Goal: Information Seeking & Learning: Understand process/instructions

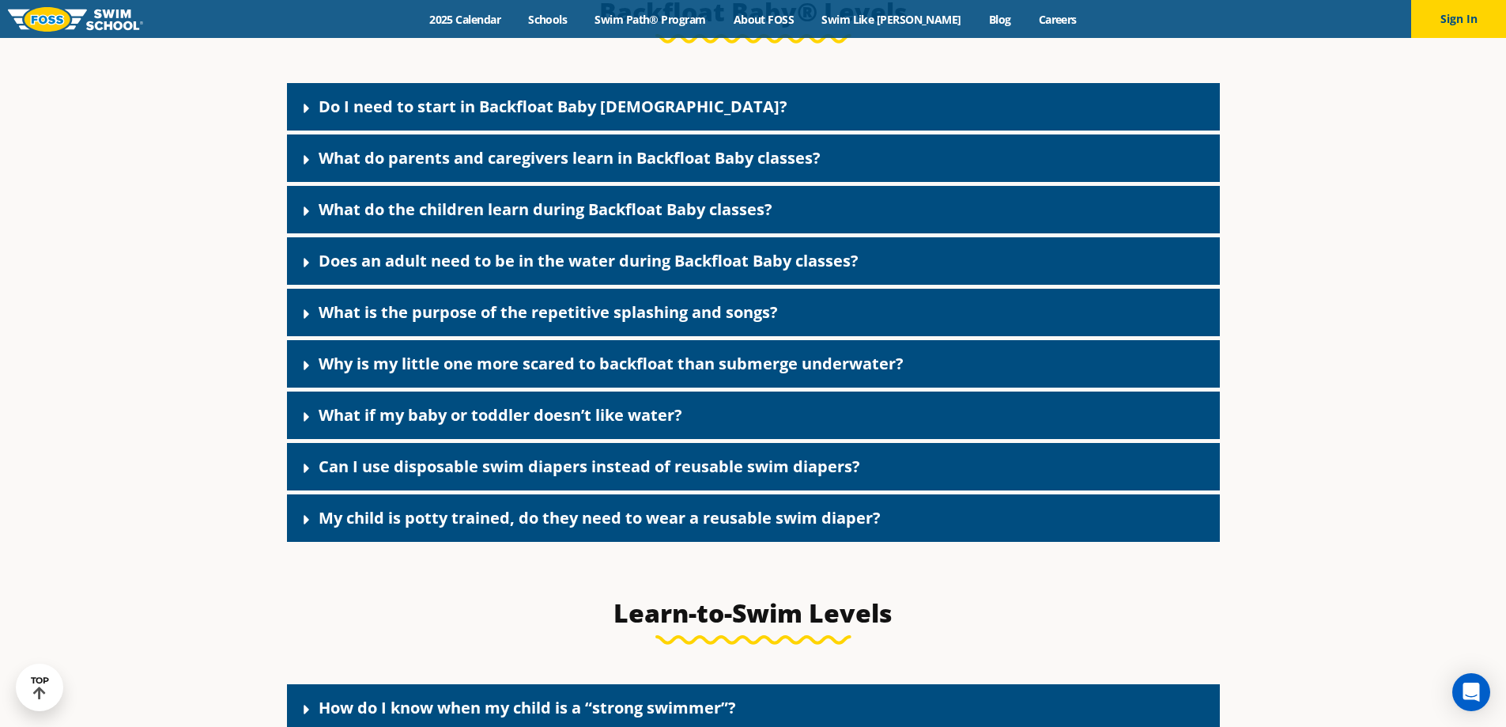
click at [505, 117] on link "Do I need to start in Backfloat Baby [DEMOGRAPHIC_DATA]?" at bounding box center [553, 106] width 469 height 21
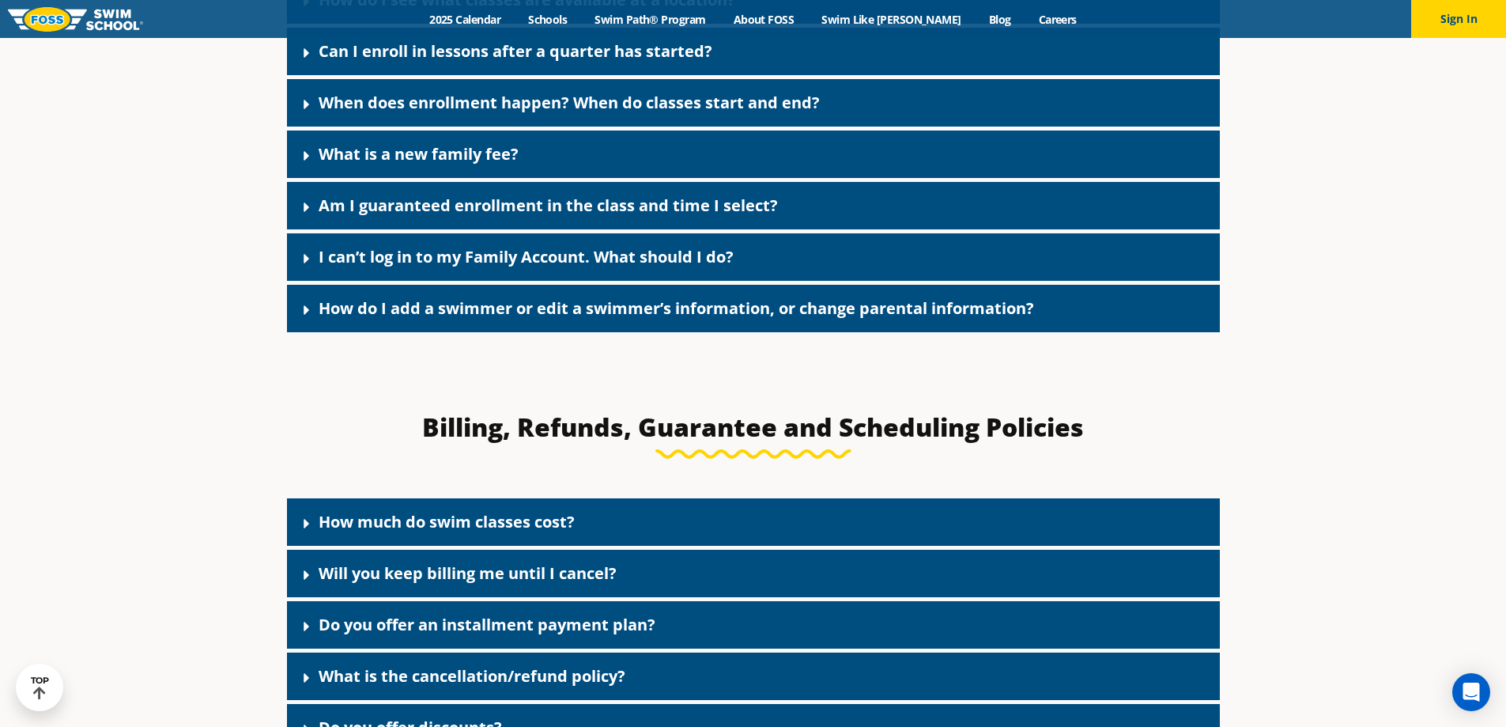
scroll to position [714, 0]
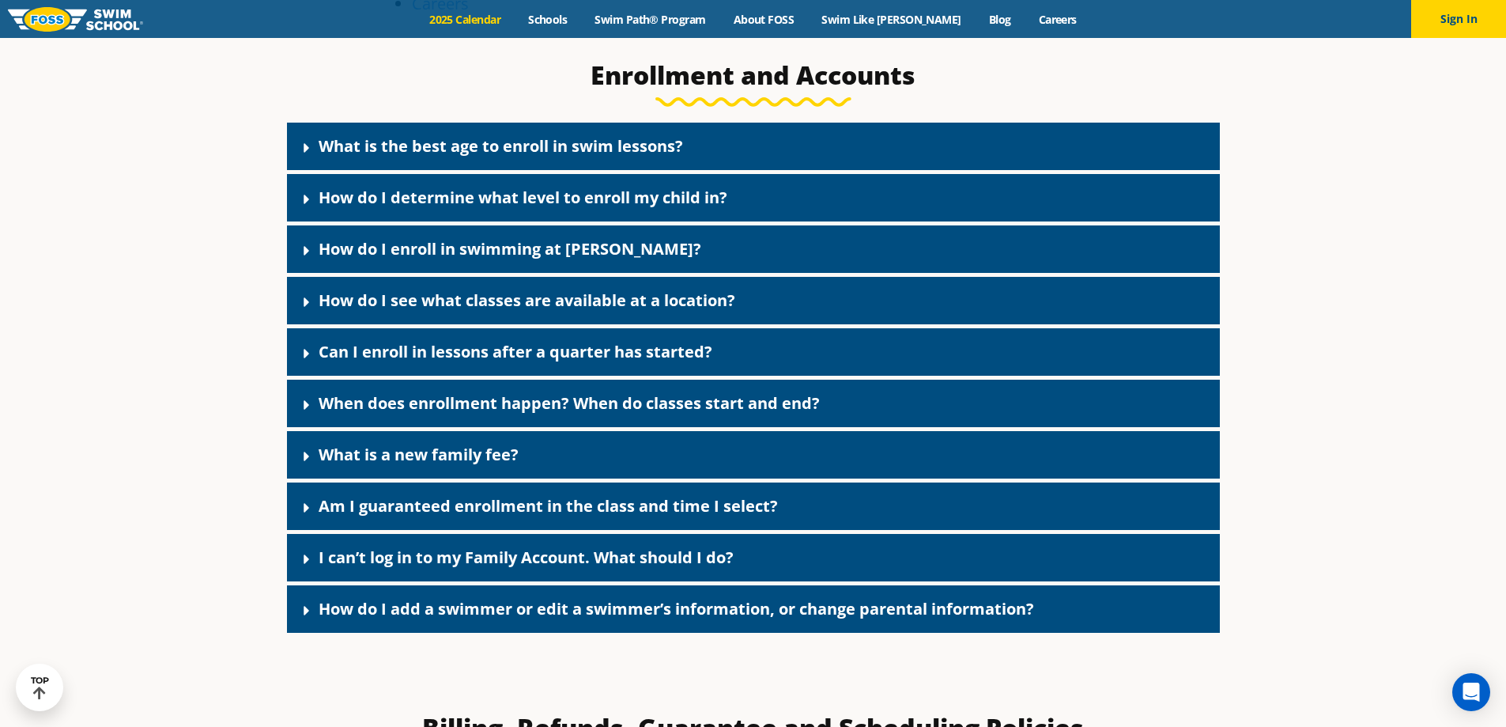
click at [491, 22] on link "2025 Calendar" at bounding box center [465, 19] width 99 height 15
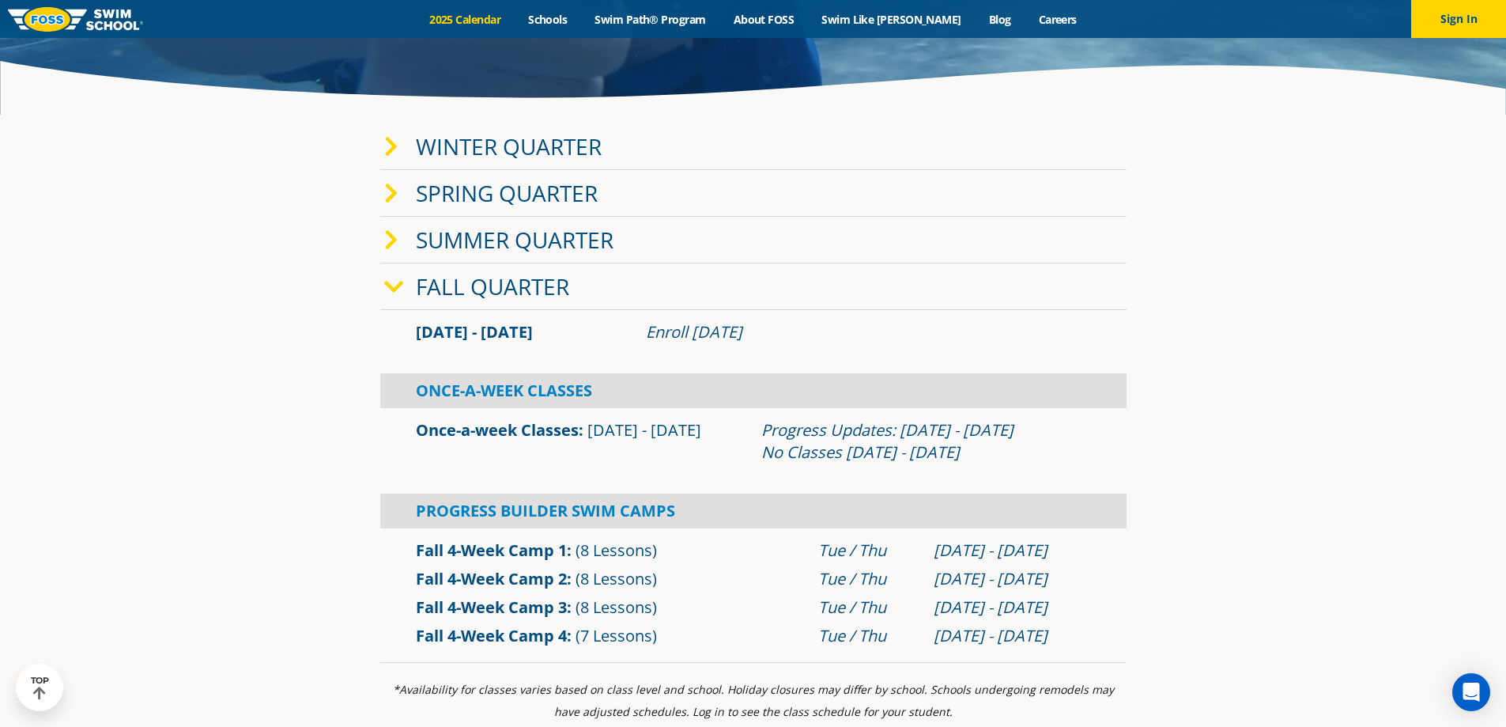
scroll to position [395, 0]
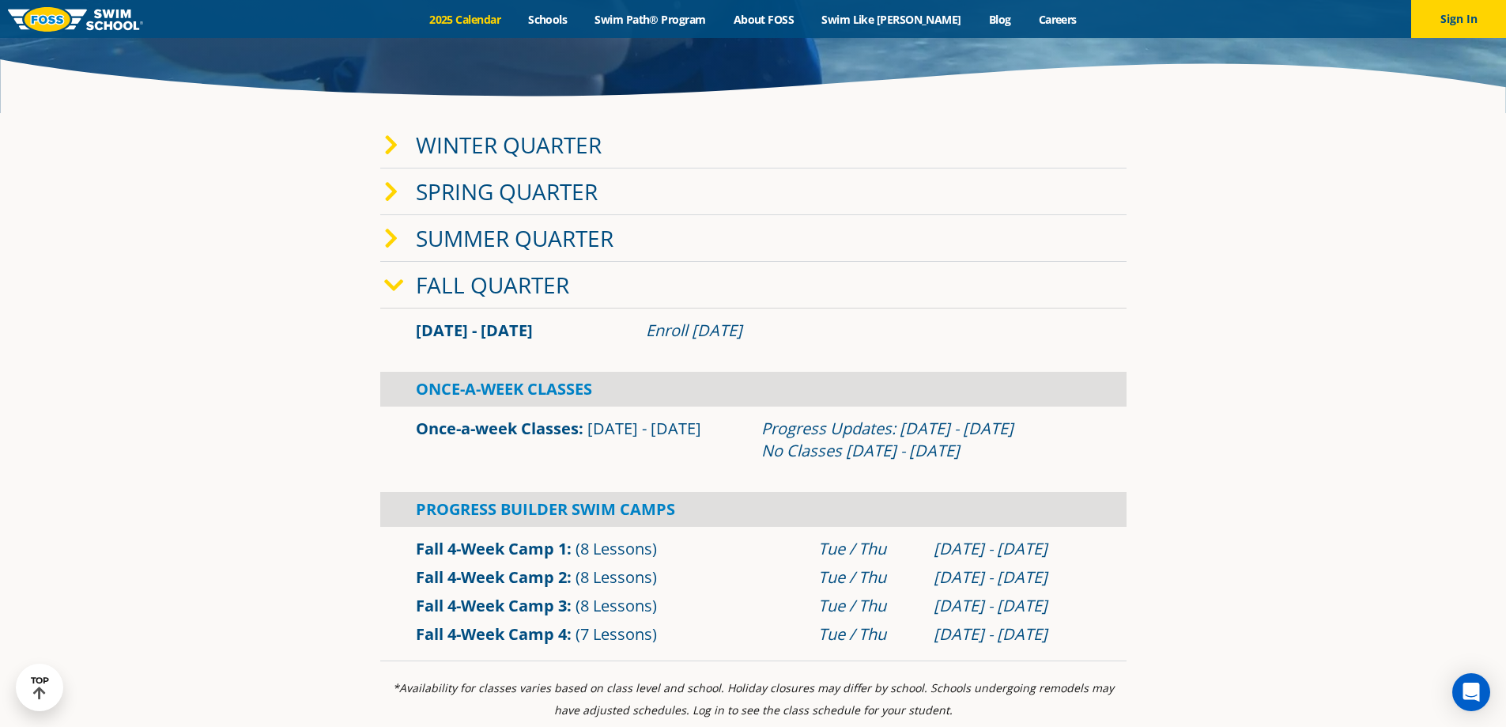
click at [432, 140] on link "Winter Quarter" at bounding box center [509, 145] width 186 height 30
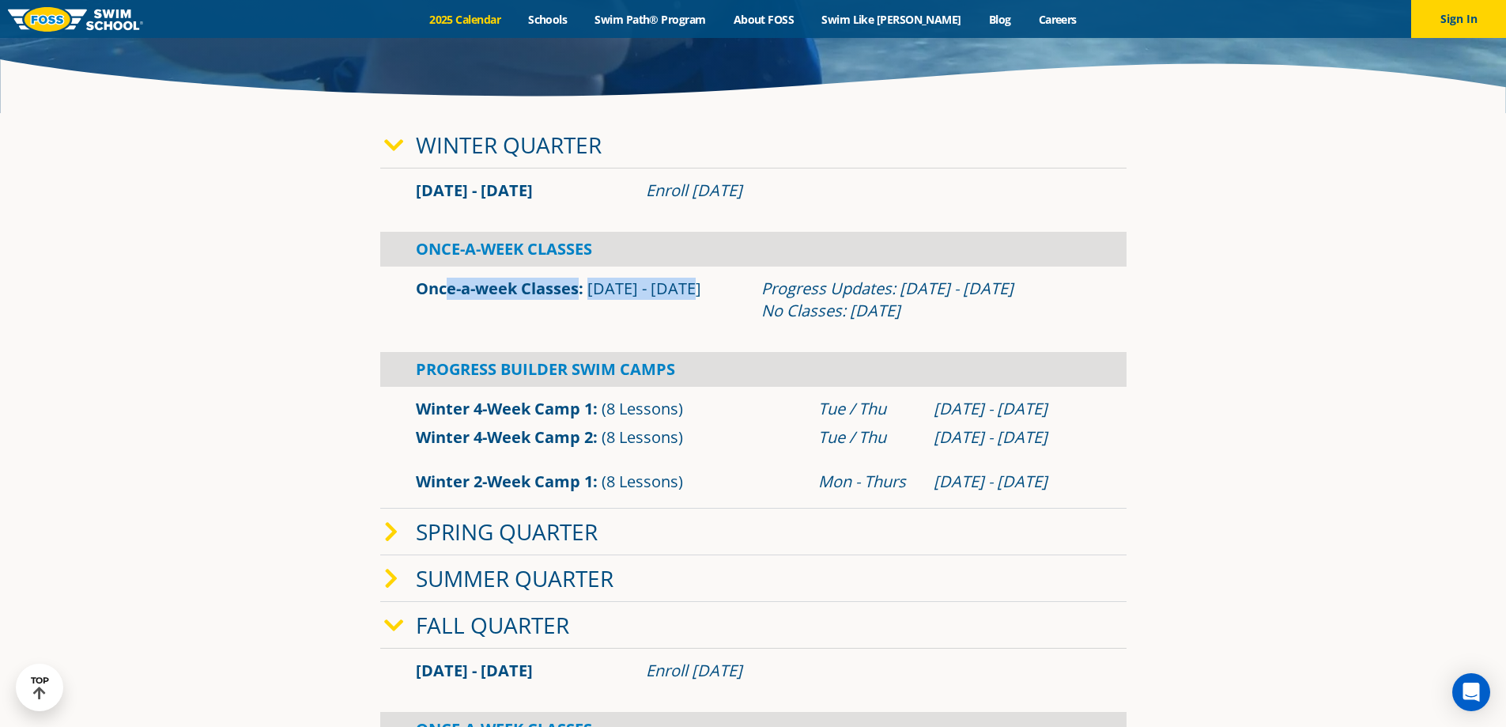
drag, startPoint x: 439, startPoint y: 300, endPoint x: 716, endPoint y: 308, distance: 277.7
click at [716, 308] on div "Once-a-week Classes Jan 2 - Mar 12" at bounding box center [581, 300] width 346 height 44
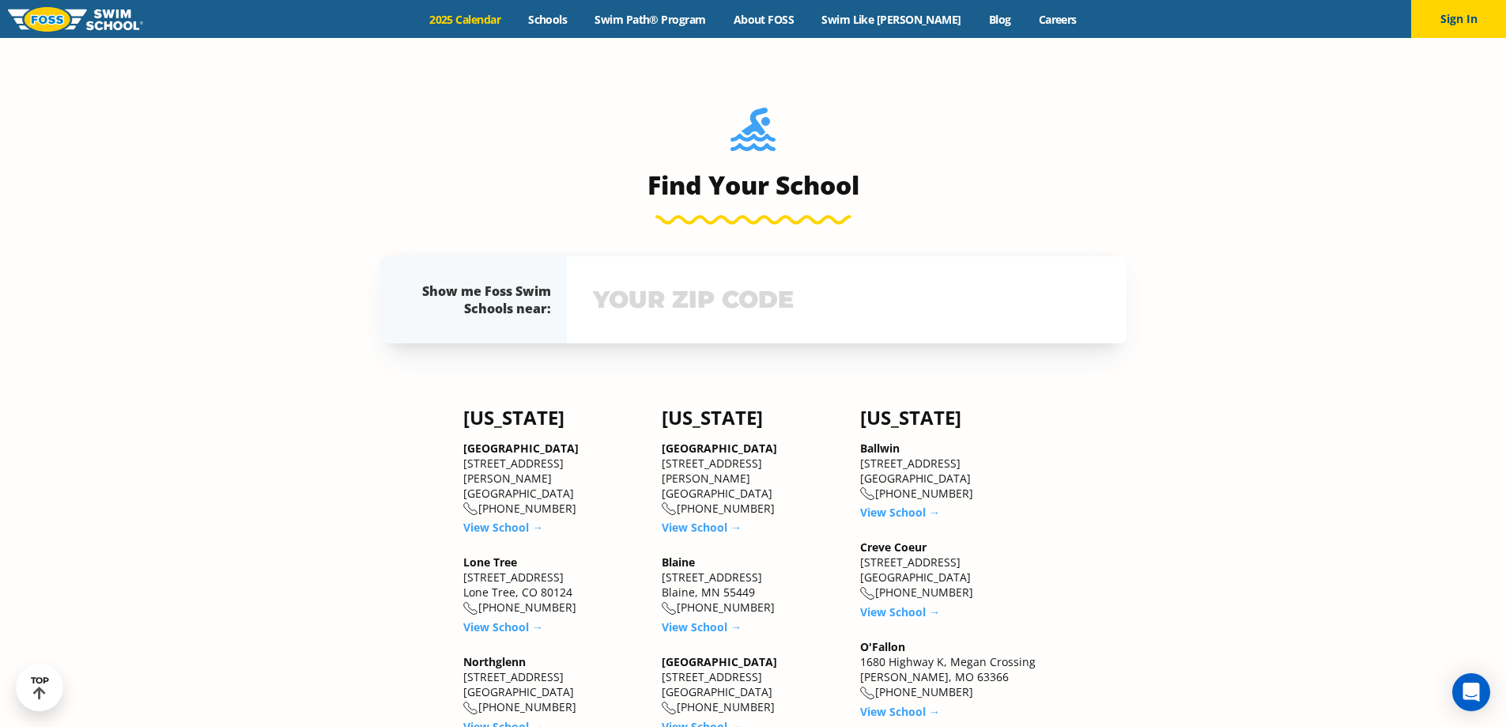
scroll to position [1581, 0]
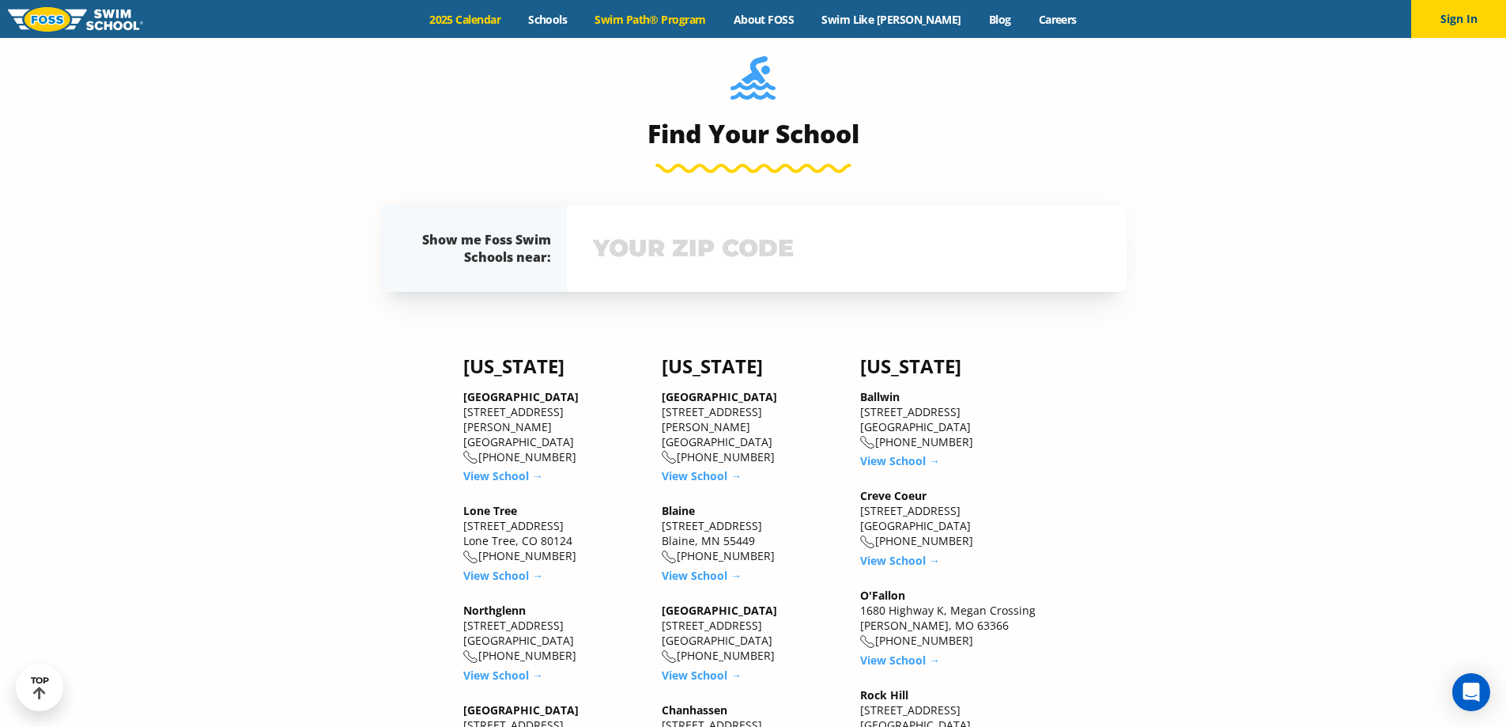
click at [670, 18] on link "Swim Path® Program" at bounding box center [650, 19] width 138 height 15
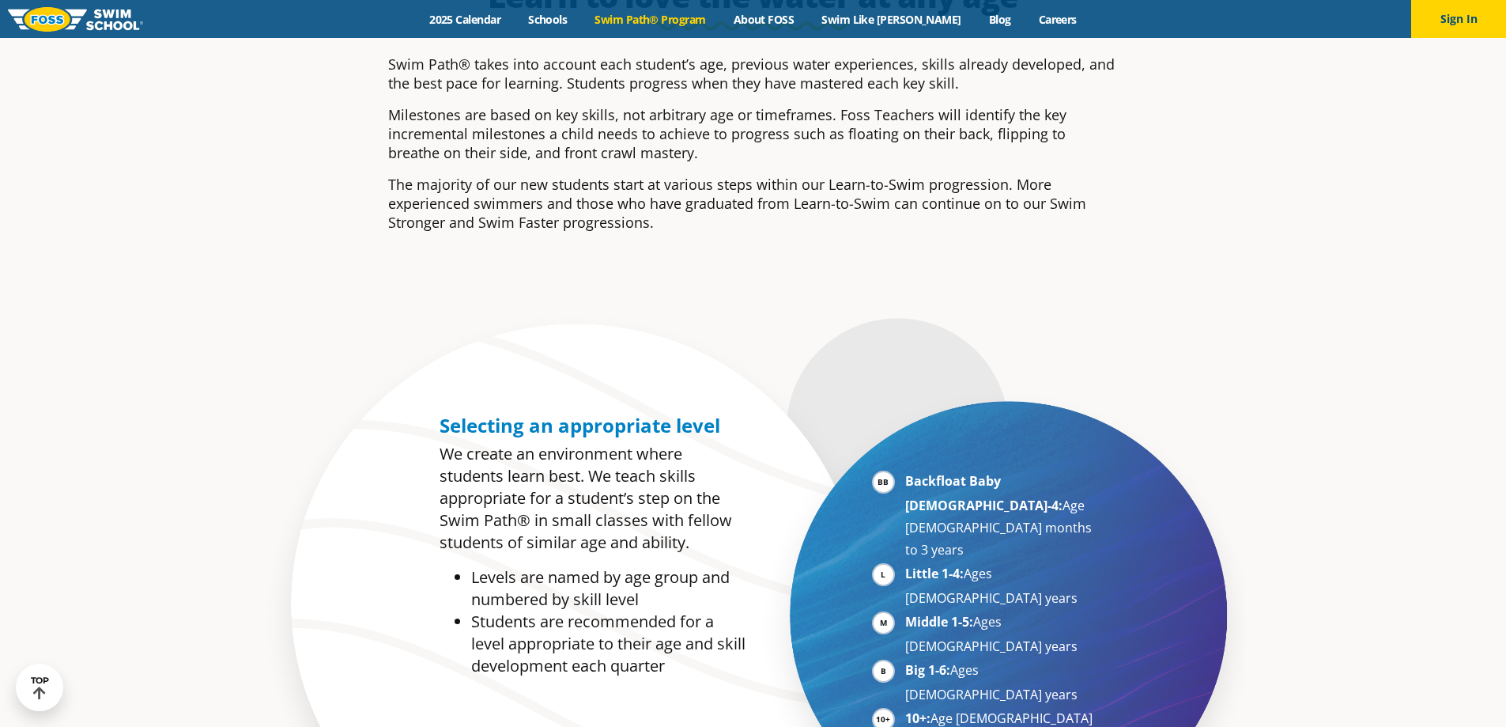
scroll to position [870, 0]
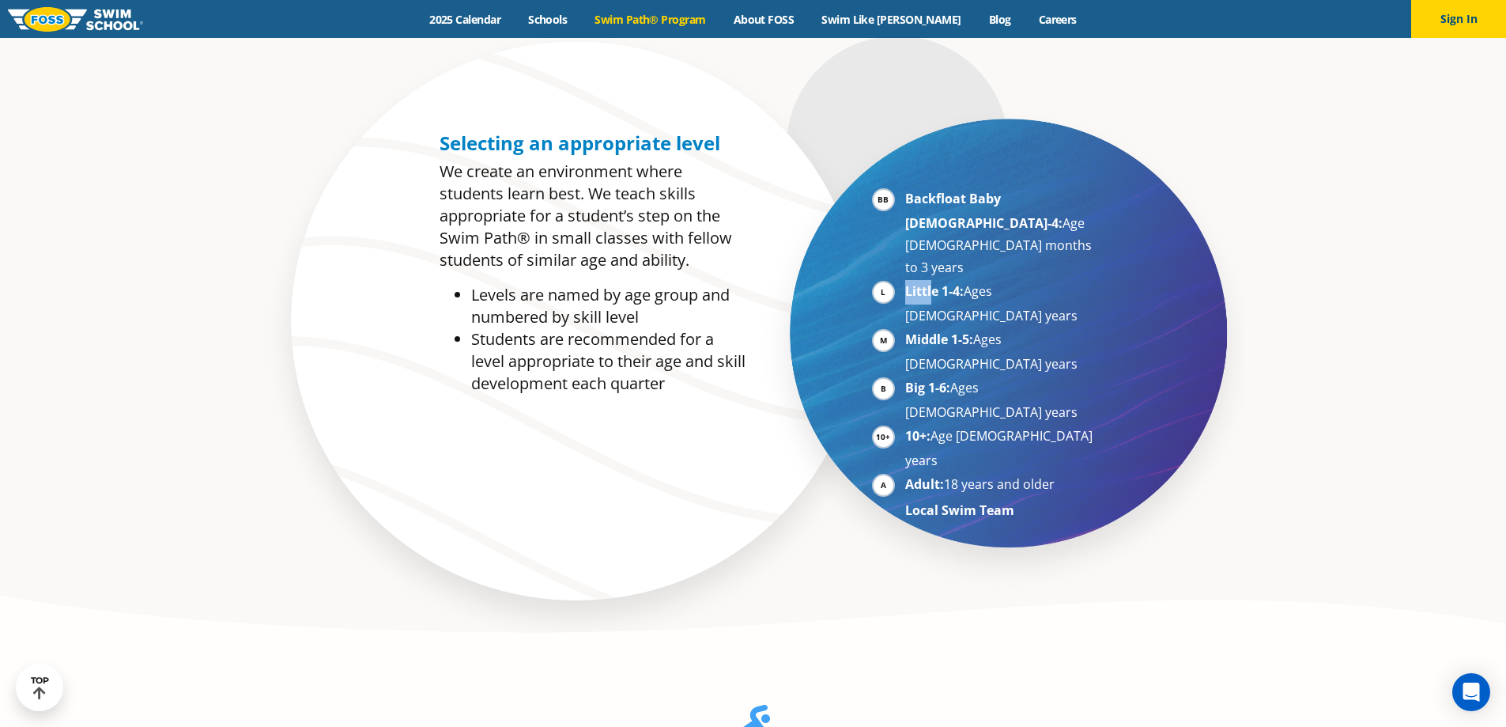
drag, startPoint x: 877, startPoint y: 248, endPoint x: 929, endPoint y: 245, distance: 52.3
click at [929, 280] on li "Little 1-4: Ages [DEMOGRAPHIC_DATA] years" at bounding box center [1002, 303] width 194 height 47
click at [653, 349] on li "Students are recommended for a level appropriate to their age and skill develop…" at bounding box center [608, 361] width 274 height 66
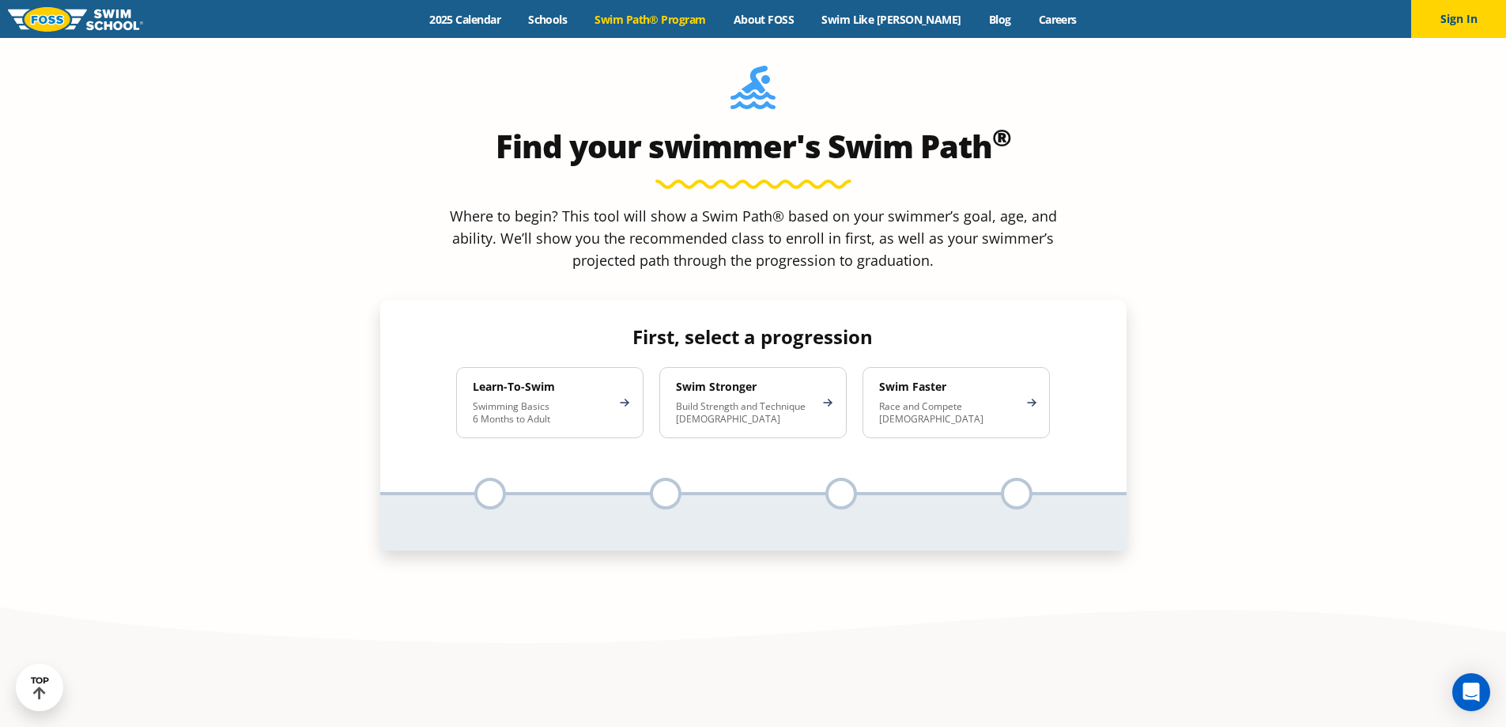
scroll to position [1581, 0]
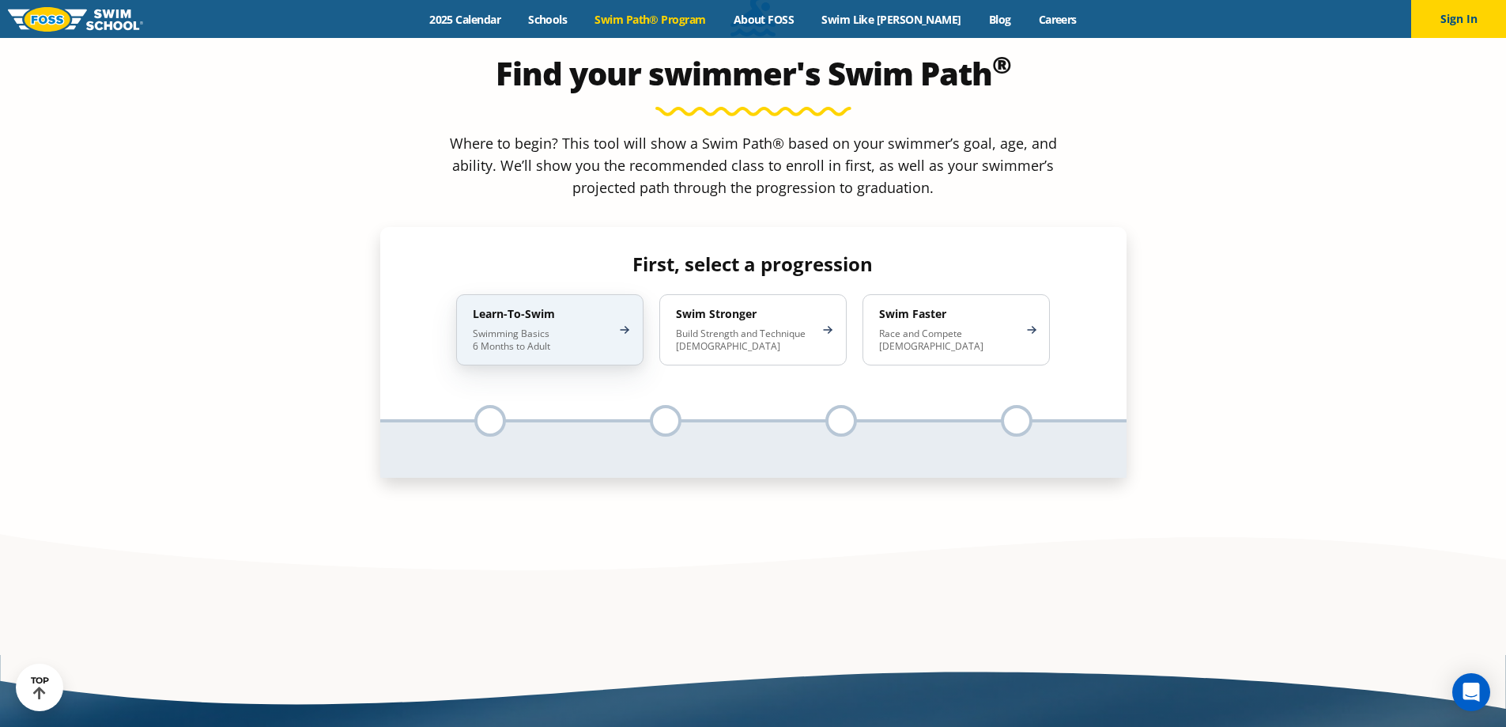
click at [621, 294] on div "Learn-To-Swim Swimming Basics 6 Months to Adult" at bounding box center [549, 329] width 187 height 71
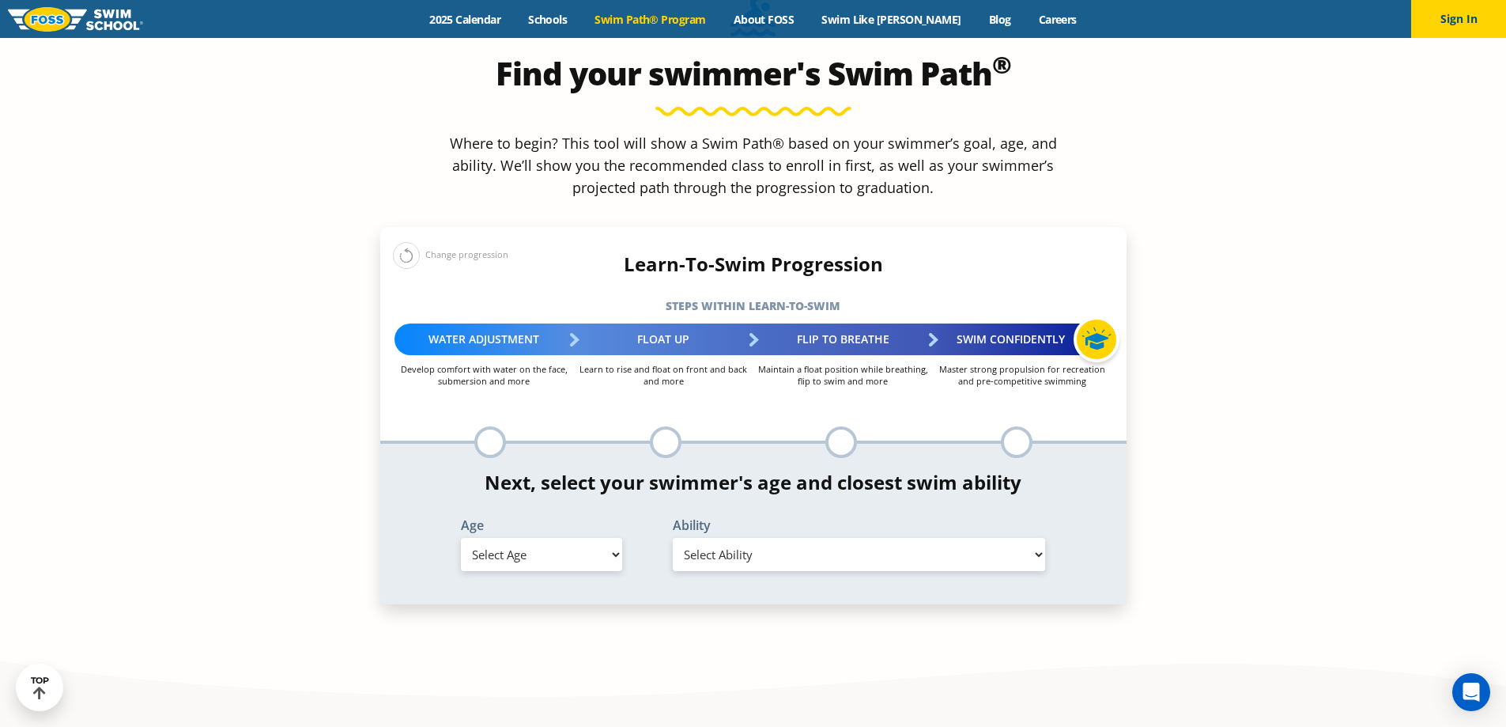
click at [566, 538] on select "Select Age [DEMOGRAPHIC_DATA] months - 1 year 1 year 2 years 3 years 4 years 5 …" at bounding box center [541, 554] width 161 height 33
select select "3-years"
click at [461, 538] on select "Select Age [DEMOGRAPHIC_DATA] months - 1 year 1 year 2 years 3 years 4 years 5 …" at bounding box center [541, 554] width 161 height 33
click at [715, 538] on select "Select Ability First in-water experience When in the water, reliant on a life j…" at bounding box center [859, 554] width 373 height 33
select select "3-years-when-in-the-water-reliant-on-a-life-jacket-or-floatation-device"
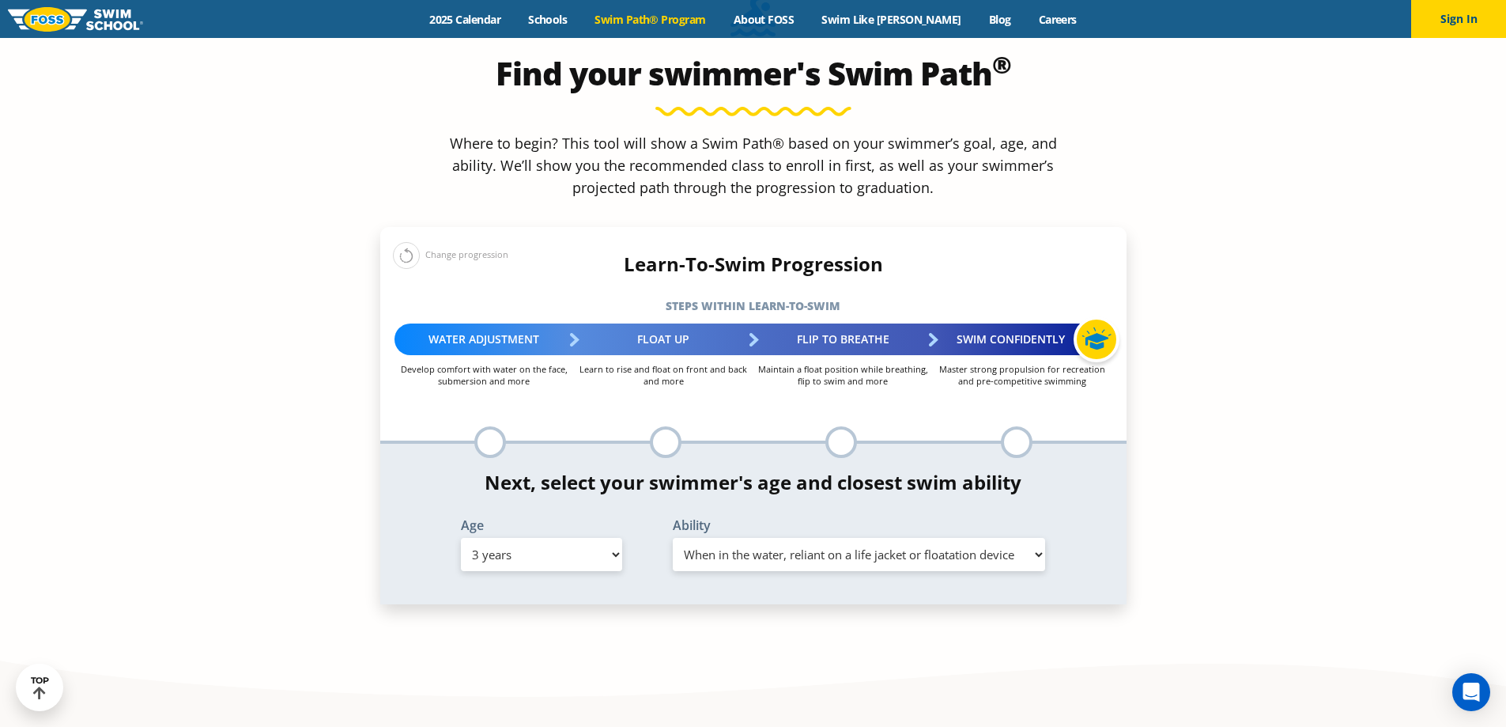
click at [673, 538] on select "Select Ability First in-water experience When in the water, reliant on a life j…" at bounding box center [859, 554] width 373 height 33
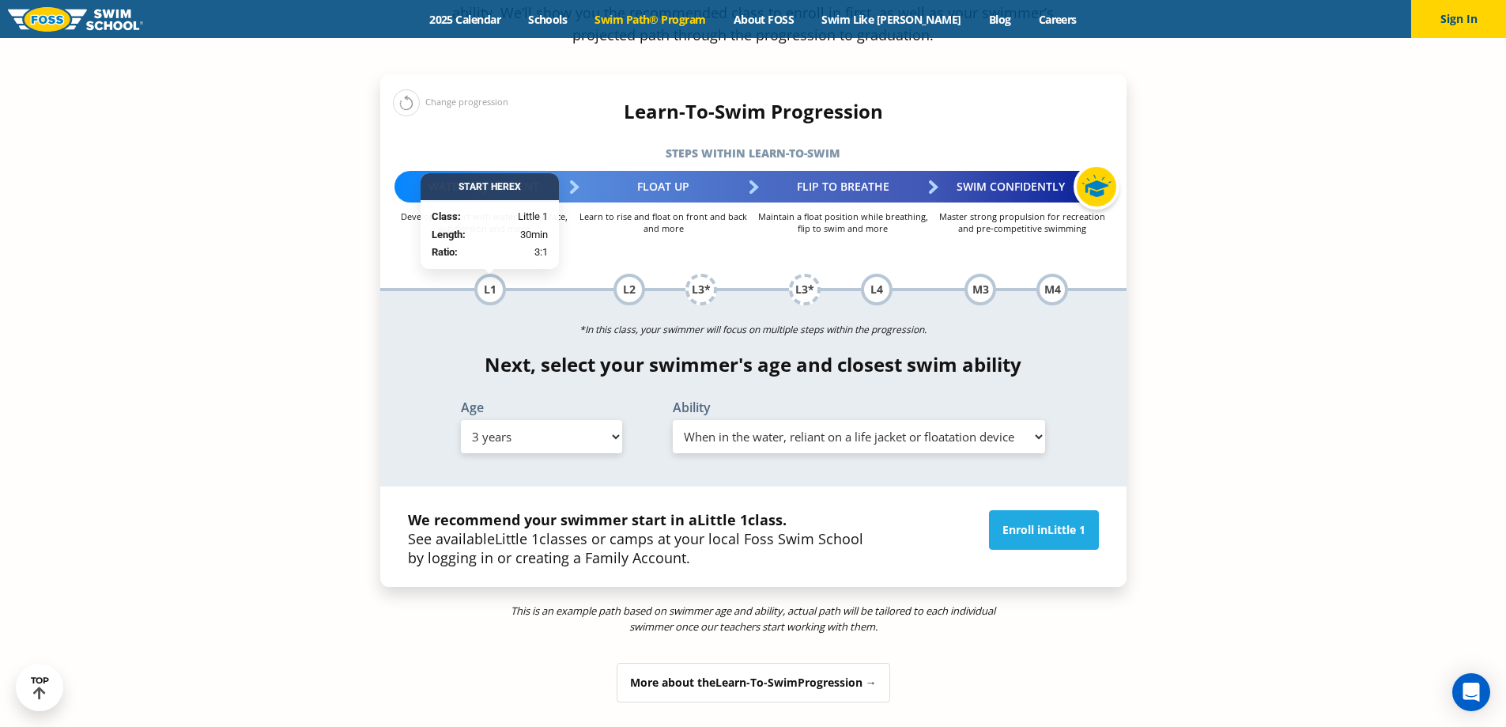
scroll to position [1739, 0]
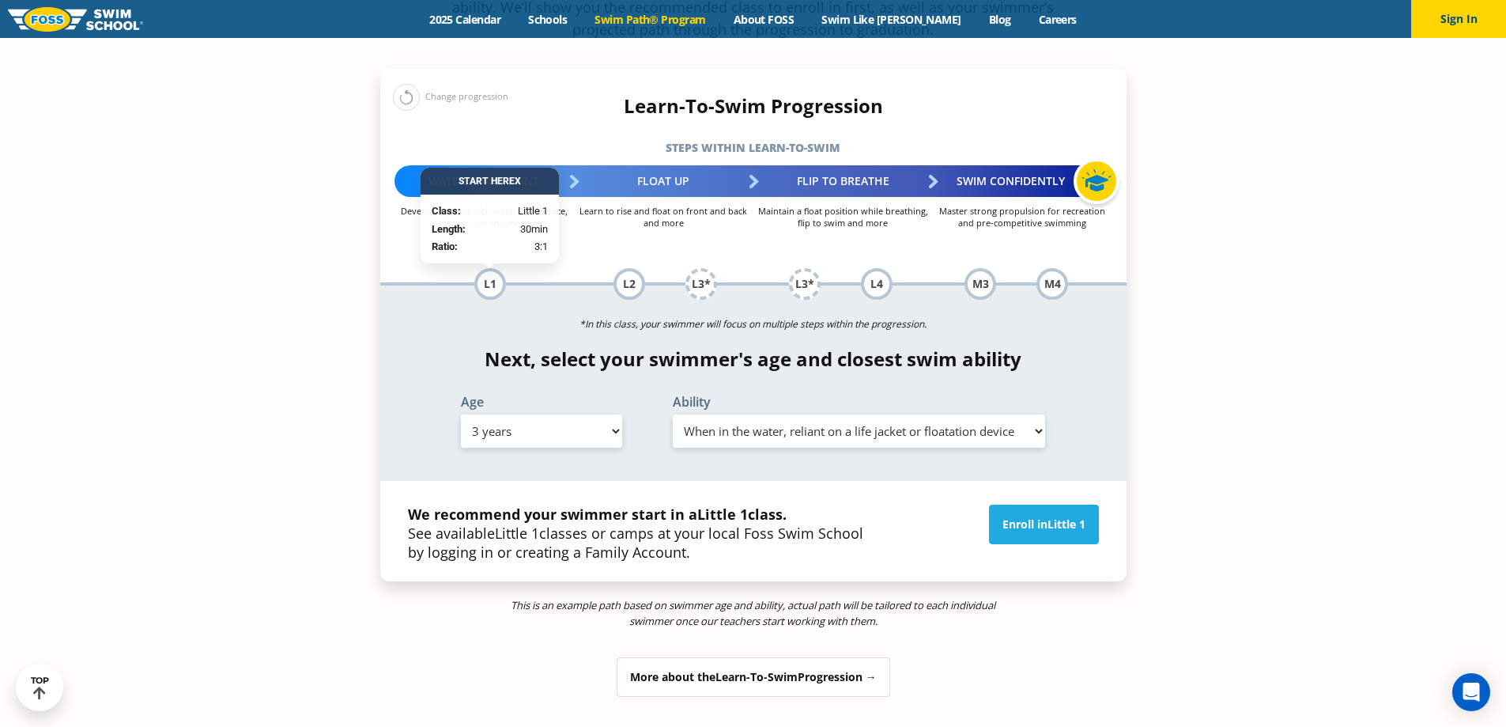
click at [786, 333] on div "*In this class, your swimmer will focus on multiple steps within the progressio…" at bounding box center [753, 382] width 746 height 195
click at [785, 414] on select "Select Ability First in-water experience When in the water, reliant on a life j…" at bounding box center [859, 430] width 373 height 33
click at [673, 414] on select "Select Ability First in-water experience When in the water, reliant on a life j…" at bounding box center [859, 430] width 373 height 33
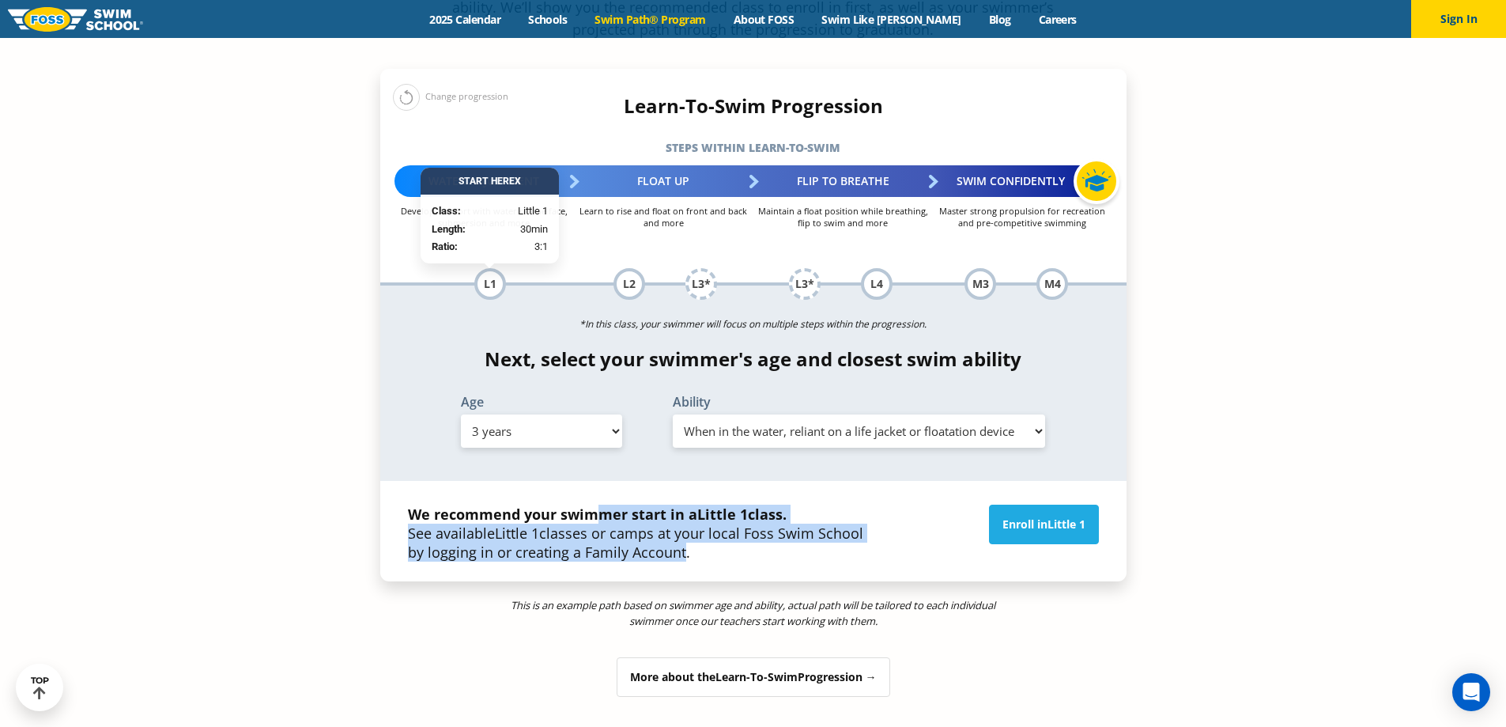
drag, startPoint x: 591, startPoint y: 387, endPoint x: 675, endPoint y: 420, distance: 89.9
click at [675, 504] on p "We recommend your swimmer start in a Little 1 class. See available Little 1 cla…" at bounding box center [635, 532] width 455 height 57
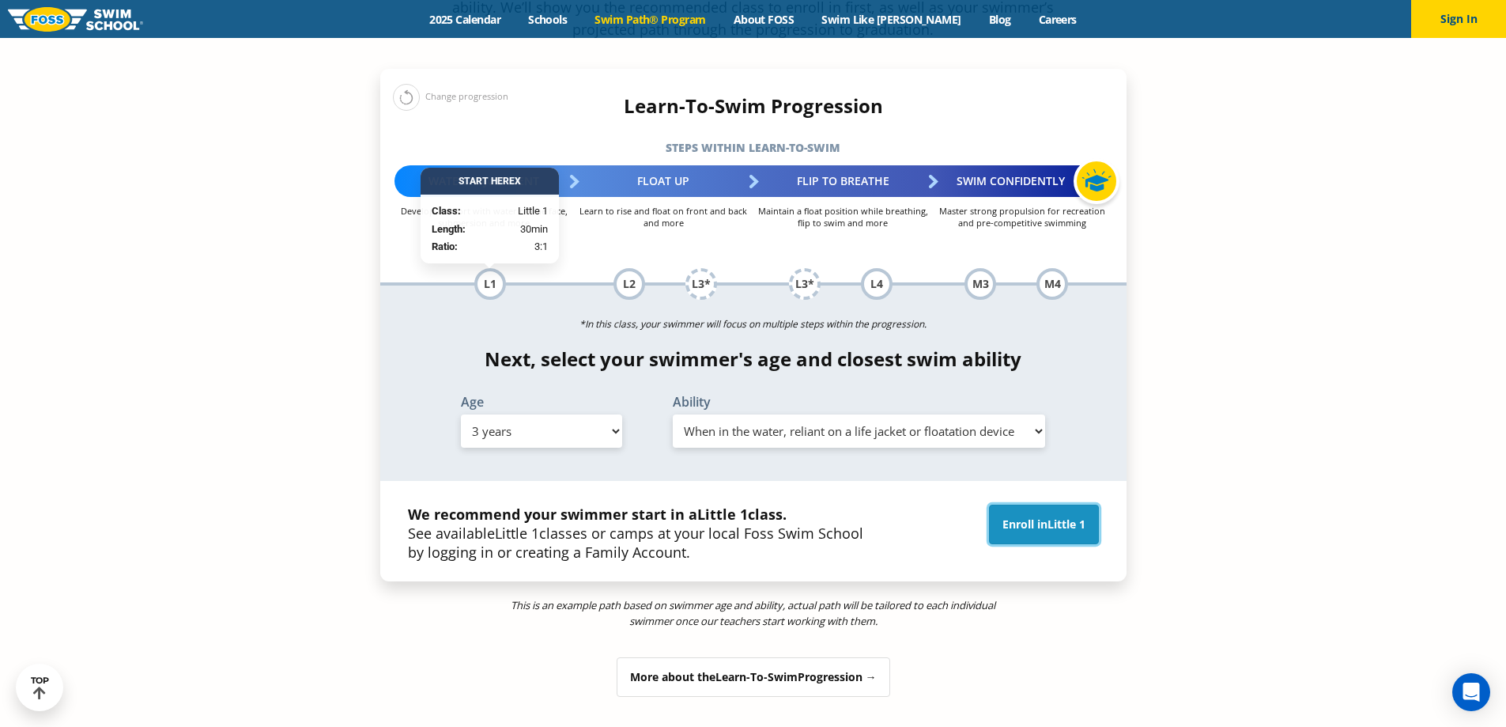
click at [1056, 516] on span "Little 1" at bounding box center [1067, 523] width 38 height 15
